Goal: Task Accomplishment & Management: Manage account settings

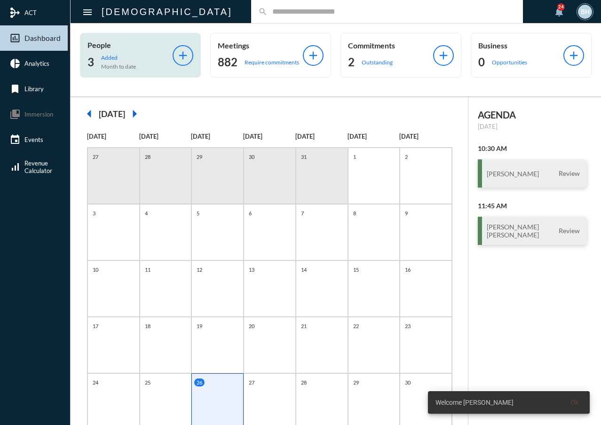
click at [251, 18] on div "search" at bounding box center [387, 11] width 272 height 23
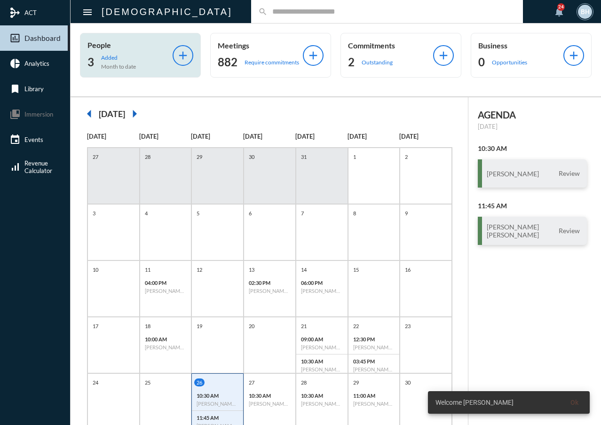
click at [268, 14] on input "text" at bounding box center [392, 12] width 248 height 8
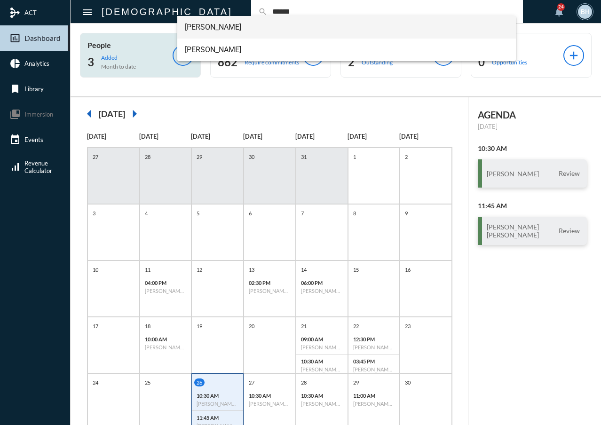
type input "******"
click at [209, 28] on span "Claude C LeRose" at bounding box center [347, 27] width 324 height 23
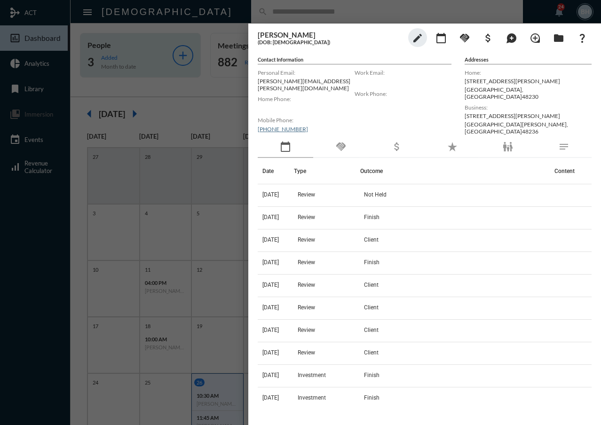
click at [338, 141] on mat-icon "handshake" at bounding box center [341, 146] width 11 height 11
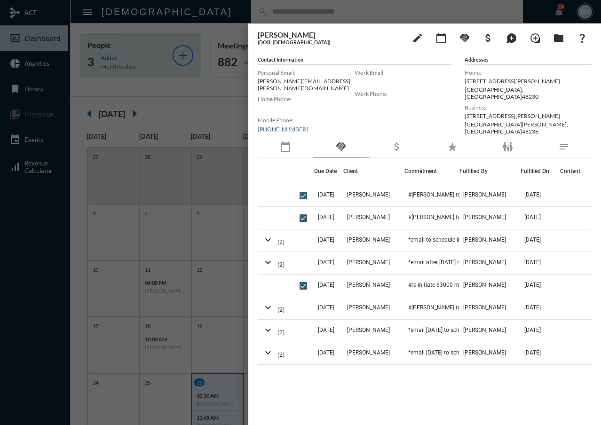
click at [291, 144] on mat-icon "calendar_today" at bounding box center [285, 146] width 11 height 11
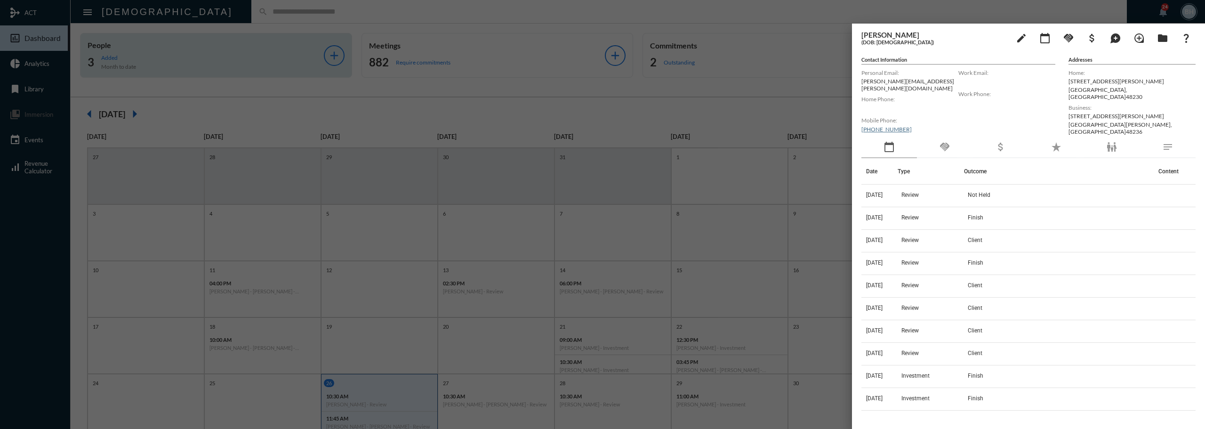
click at [532, 17] on div at bounding box center [602, 214] width 1205 height 429
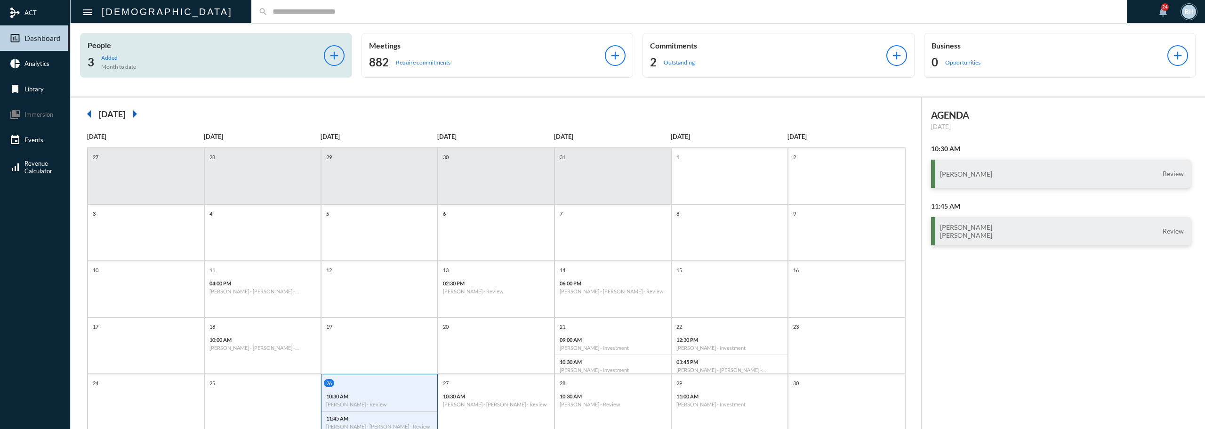
drag, startPoint x: 1111, startPoint y: 329, endPoint x: 1083, endPoint y: 270, distance: 65.9
click at [601, 330] on div "AGENDA Tuesday, Aug 26 10:30 AM Dan Merrifield Review 11:45 AM Kelly Hooks Bran…" at bounding box center [1063, 303] width 284 height 413
click at [601, 9] on input "text" at bounding box center [694, 12] width 852 height 8
click at [472, 11] on input "text" at bounding box center [694, 12] width 852 height 8
click at [601, 12] on div "BH" at bounding box center [1189, 12] width 14 height 14
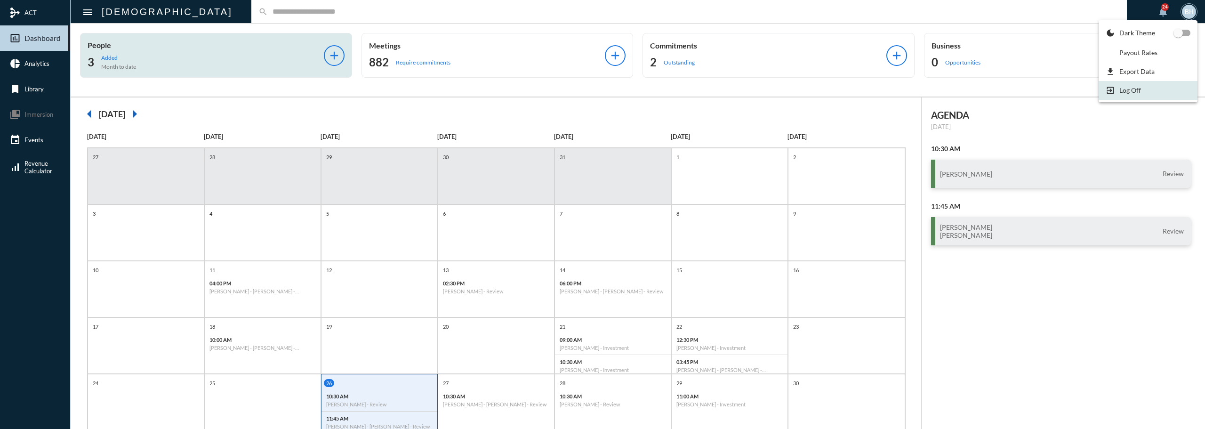
click at [601, 90] on p "Log Off" at bounding box center [1130, 90] width 22 height 8
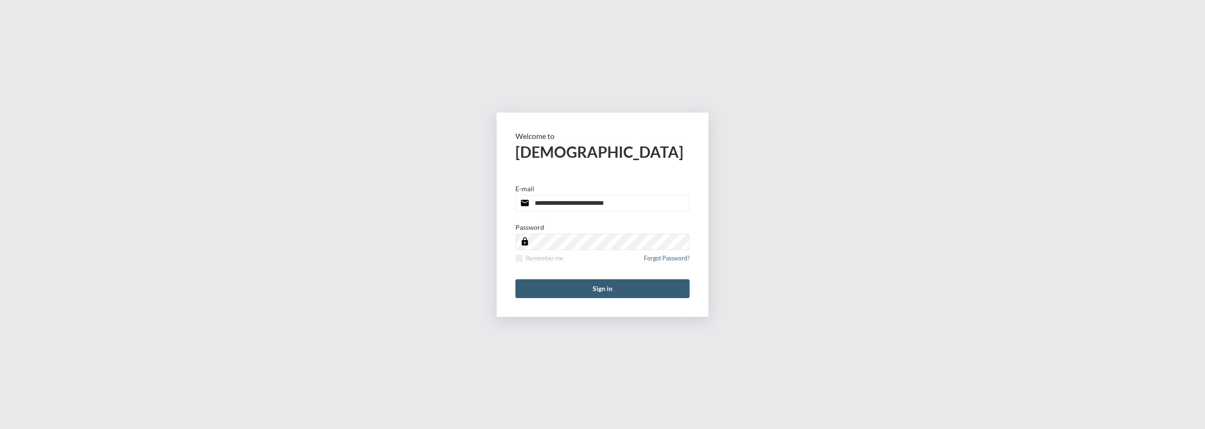
click at [681, 202] on input "**********" at bounding box center [602, 203] width 174 height 16
type input "**********"
click at [594, 286] on button "Sign in" at bounding box center [602, 288] width 174 height 19
